Goal: Find specific page/section: Find specific page/section

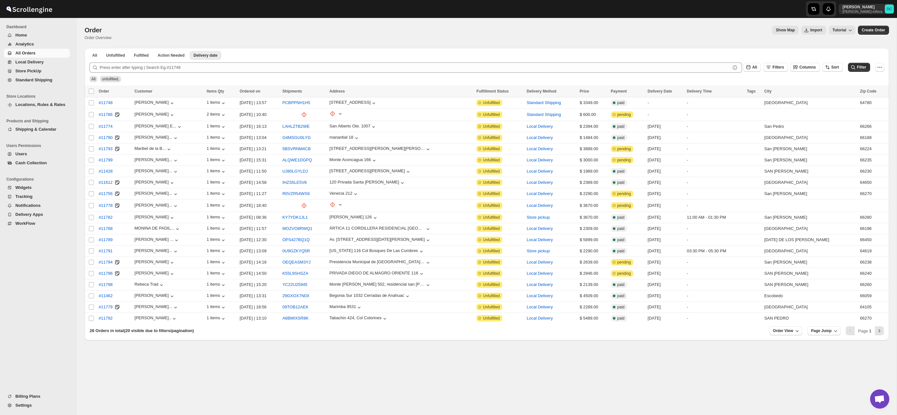
click at [37, 55] on span "All Orders" at bounding box center [41, 53] width 53 height 6
click at [42, 68] on button "Shipments" at bounding box center [37, 71] width 66 height 9
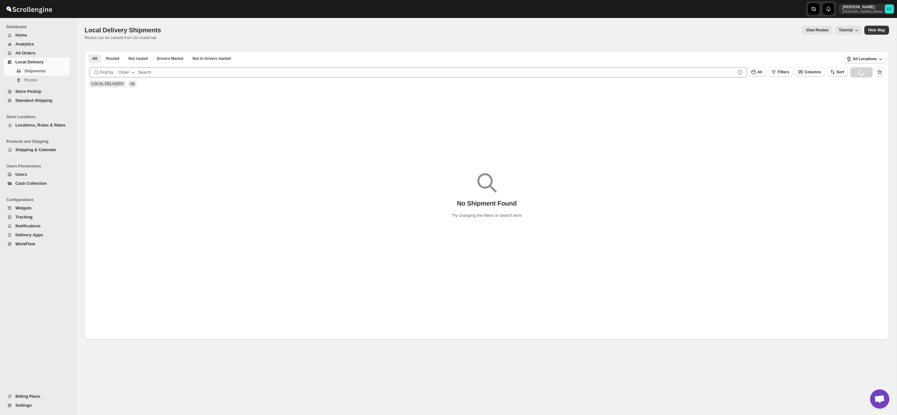
click at [37, 52] on span "All Orders" at bounding box center [41, 53] width 53 height 6
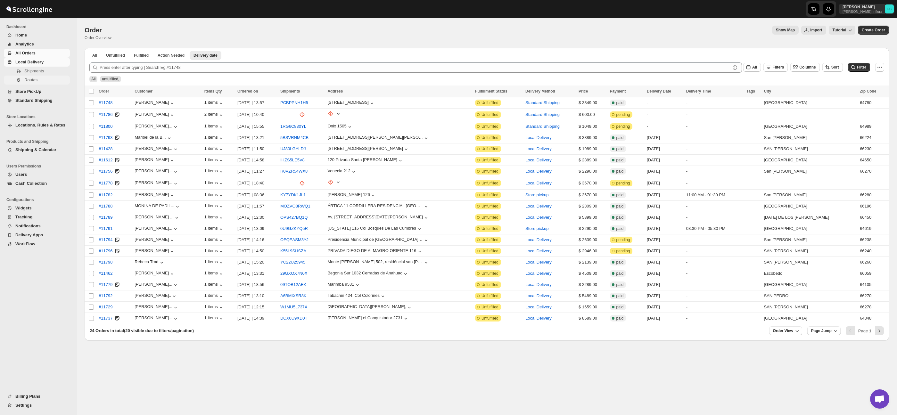
click at [48, 79] on span "Routes" at bounding box center [46, 80] width 44 height 6
